Goal: Task Accomplishment & Management: Manage account settings

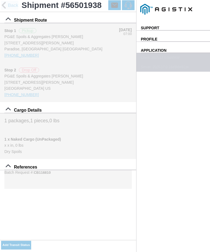
select select "DPTPULOC"
click at [0, 0] on div "[STREET_ADDRESS][PERSON_NAME]" at bounding box center [0, 0] width 0 height 0
click at [0, 0] on slot "Apply" at bounding box center [0, 0] width 0 height 0
type input "Paradise"
click at [0, 0] on input "06:35" at bounding box center [0, 0] width 0 height 0
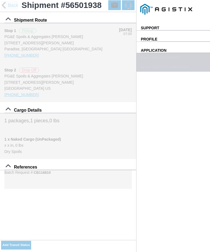
type input "08:50"
click at [0, 0] on select "Select 1" x 3" Rock 1" x 4" Rock 2" x 4" Rock Asphalt Cold Patch Backfill Spec …" at bounding box center [0, 0] width 0 height 0
select select "708654"
click at [0, 0] on span "SAVE" at bounding box center [0, 0] width 0 height 0
click at [114, 241] on div "Add Transit Status" at bounding box center [68, 246] width 136 height 12
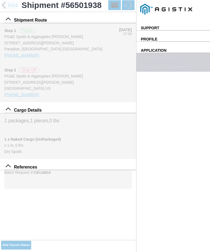
click at [31, 242] on button "Add Transit Status" at bounding box center [16, 245] width 30 height 9
click at [0, 0] on input "08:30" at bounding box center [0, 0] width 0 height 0
type input "09:35"
click at [0, 0] on select "Select Arrive at Drop Off Arrive at Pickup Break Start Break Stop Depart Drop O…" at bounding box center [0, 0] width 0 height 0
select select "ARVPULOC"
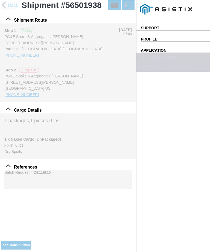
click at [0, 0] on div "Select Location" at bounding box center [0, 0] width 0 height 0
click at [0, 0] on div "Location" at bounding box center [0, 0] width 0 height 0
click at [0, 0] on div "[STREET_ADDRESS][PERSON_NAME]" at bounding box center [0, 0] width 0 height 0
click at [0, 0] on slot "Apply" at bounding box center [0, 0] width 0 height 0
type input "Paradise"
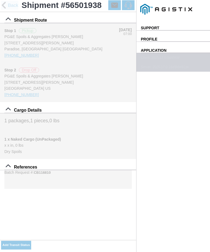
click at [0, 0] on button "SAVE" at bounding box center [0, 0] width 0 height 0
click at [115, 189] on div "Shipment Route Stop 1 Pickup PG&E Spoils & Aggregates [PERSON_NAME] [STREET_ADD…" at bounding box center [68, 100] width 136 height 177
click at [0, 0] on slot "Add Transit Status" at bounding box center [0, 0] width 0 height 0
